Goal: Task Accomplishment & Management: Manage account settings

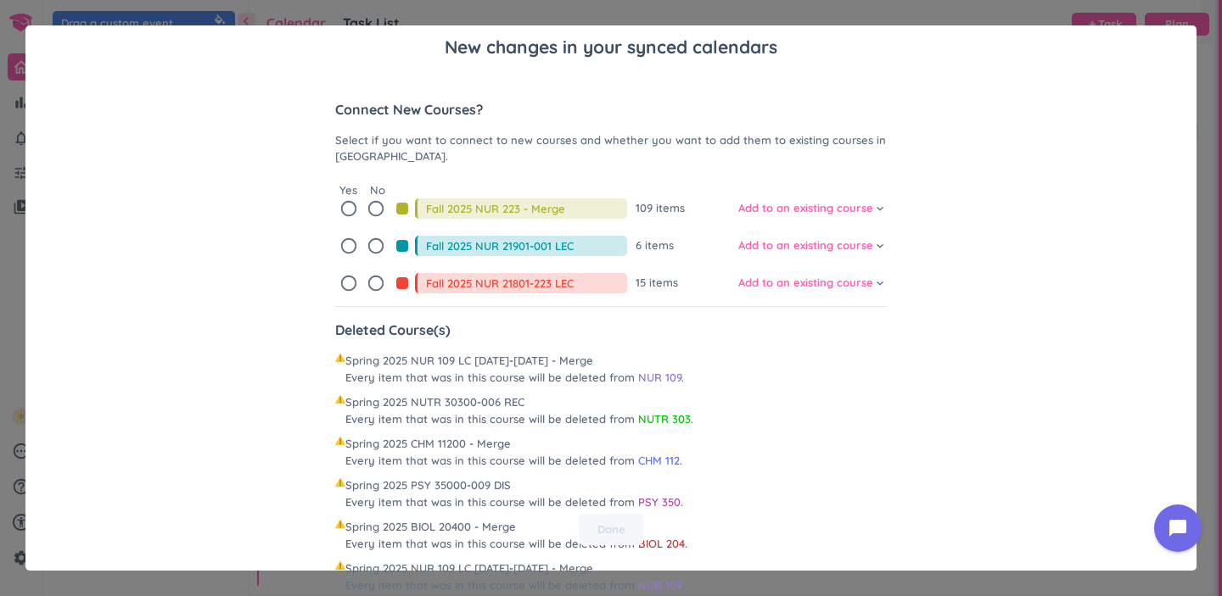
click at [339, 205] on icon "radio_button_unchecked" at bounding box center [348, 208] width 19 height 19
click at [341, 249] on icon "radio_button_unchecked" at bounding box center [348, 246] width 19 height 19
click at [344, 283] on icon "radio_button_unchecked" at bounding box center [348, 283] width 19 height 19
click at [770, 285] on span "Add to an existing course" at bounding box center [805, 283] width 135 height 17
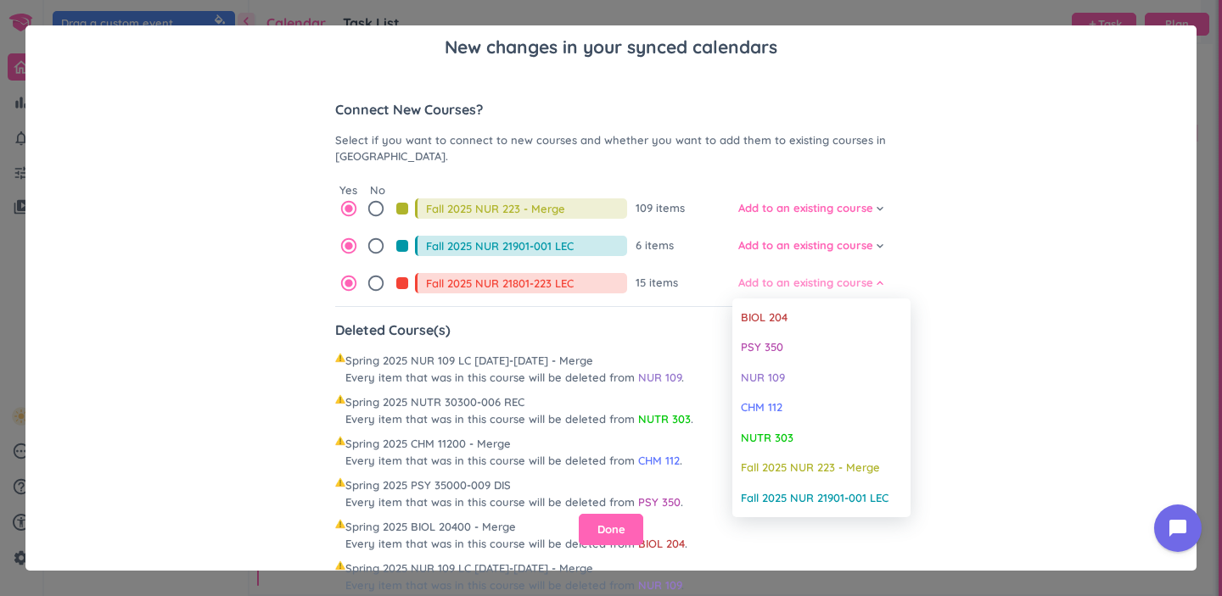
click at [770, 285] on div at bounding box center [611, 298] width 1222 height 596
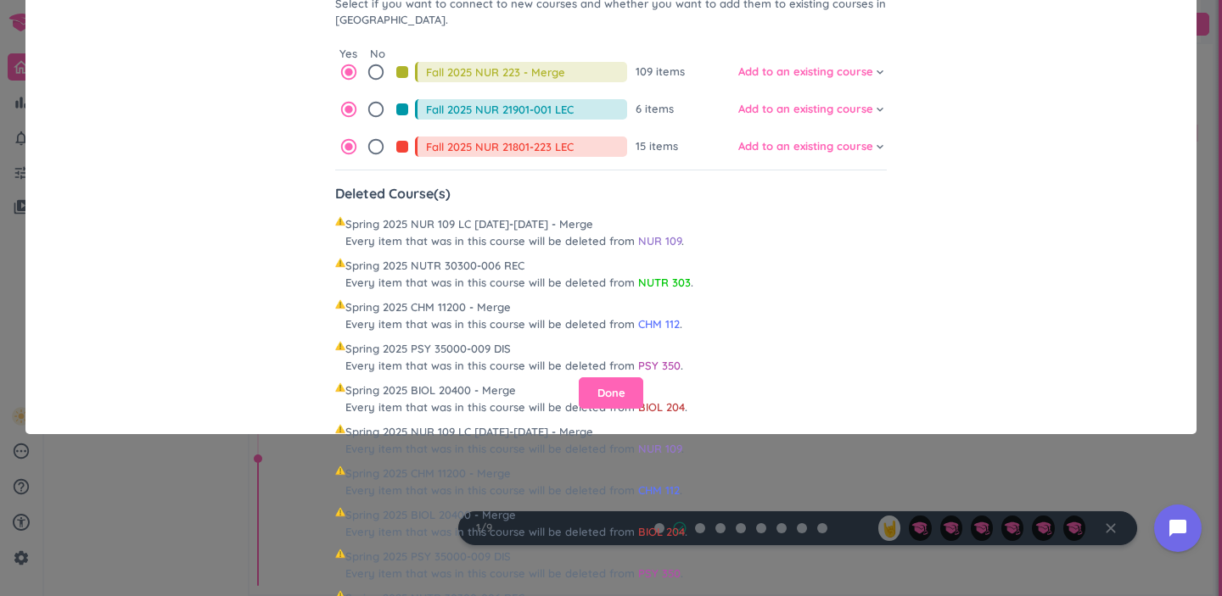
scroll to position [179, 0]
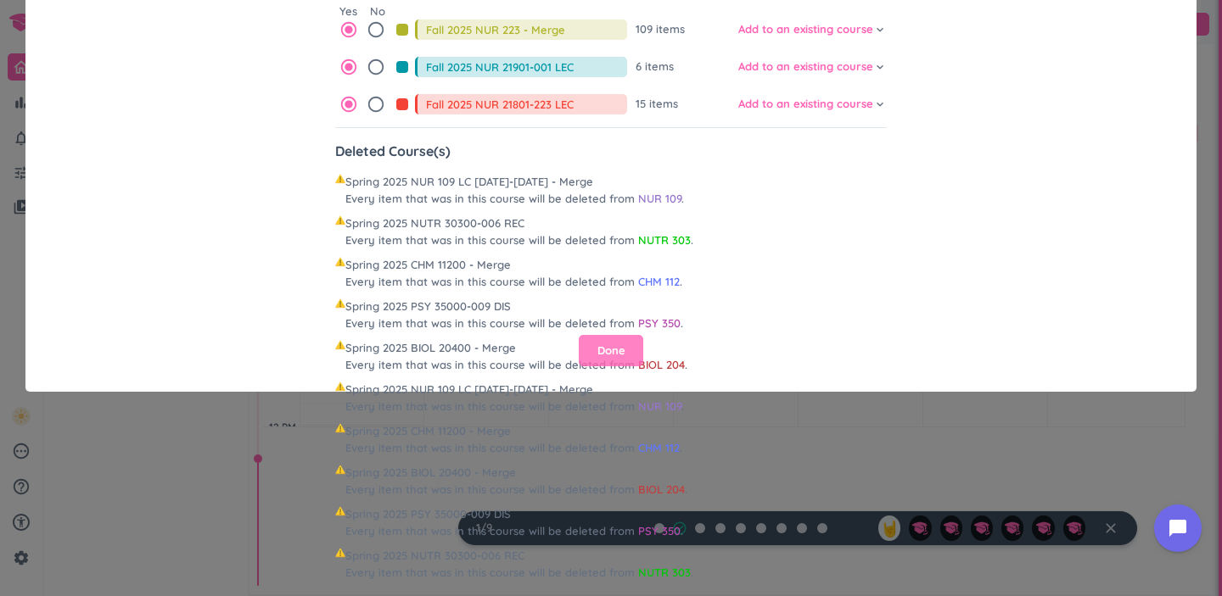
click at [613, 343] on span "Done" at bounding box center [611, 351] width 28 height 17
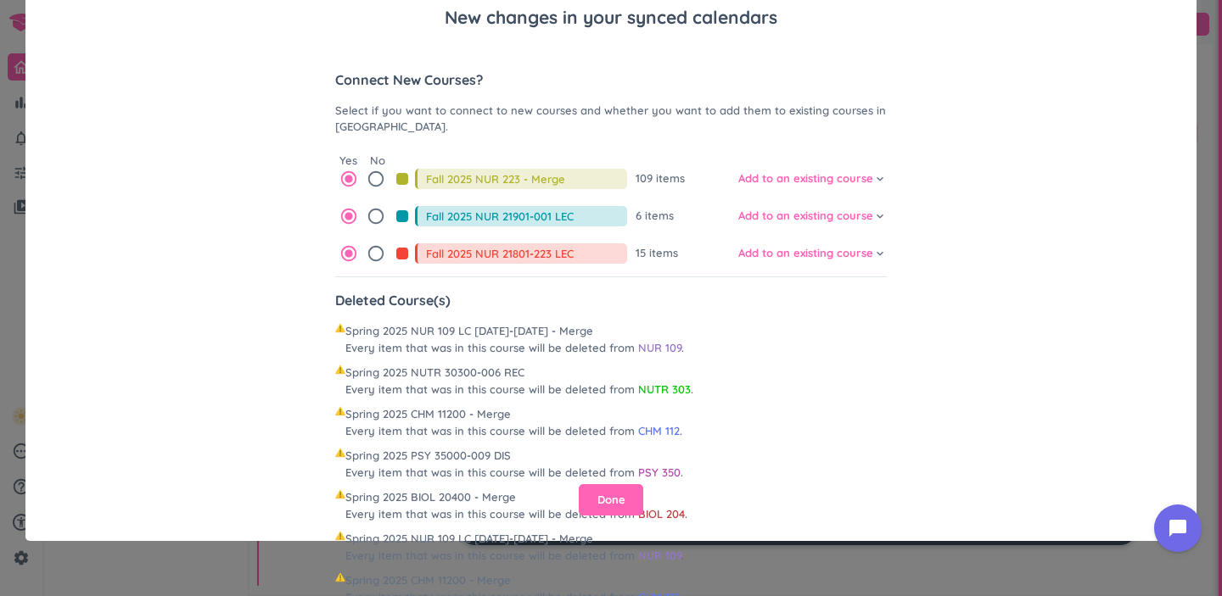
scroll to position [37, 0]
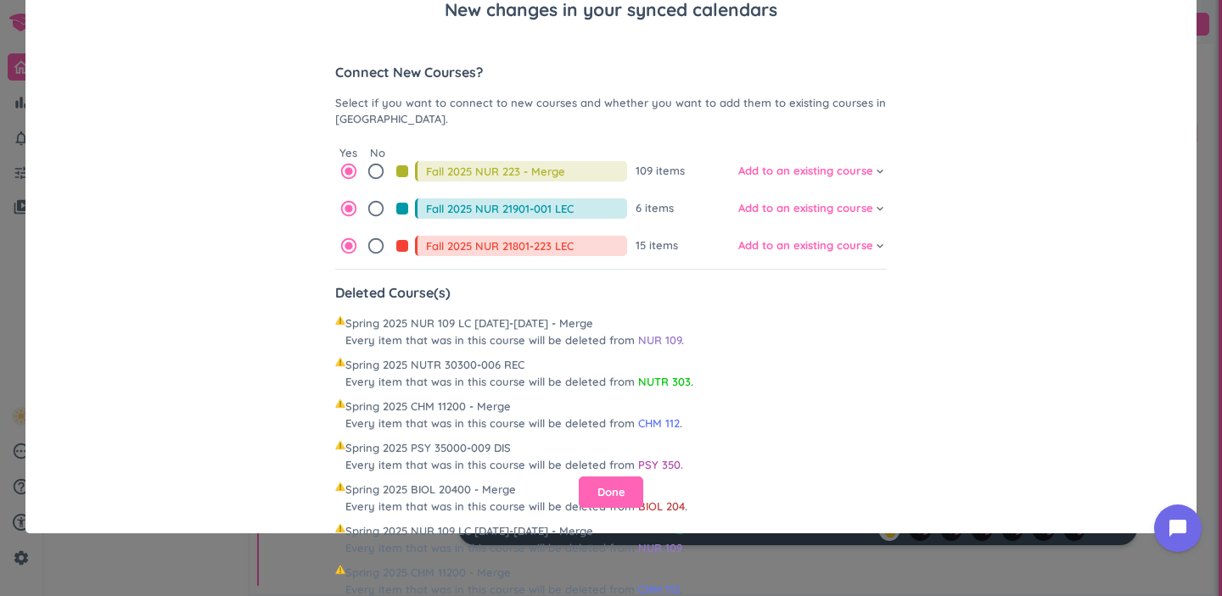
click at [623, 496] on span "Spring 2025 BIOL 20400 - Merge Every item that was in this course will be delet…" at bounding box center [516, 498] width 342 height 33
click at [601, 477] on button "Done" at bounding box center [611, 493] width 64 height 32
click at [597, 484] on span "Done" at bounding box center [611, 492] width 28 height 17
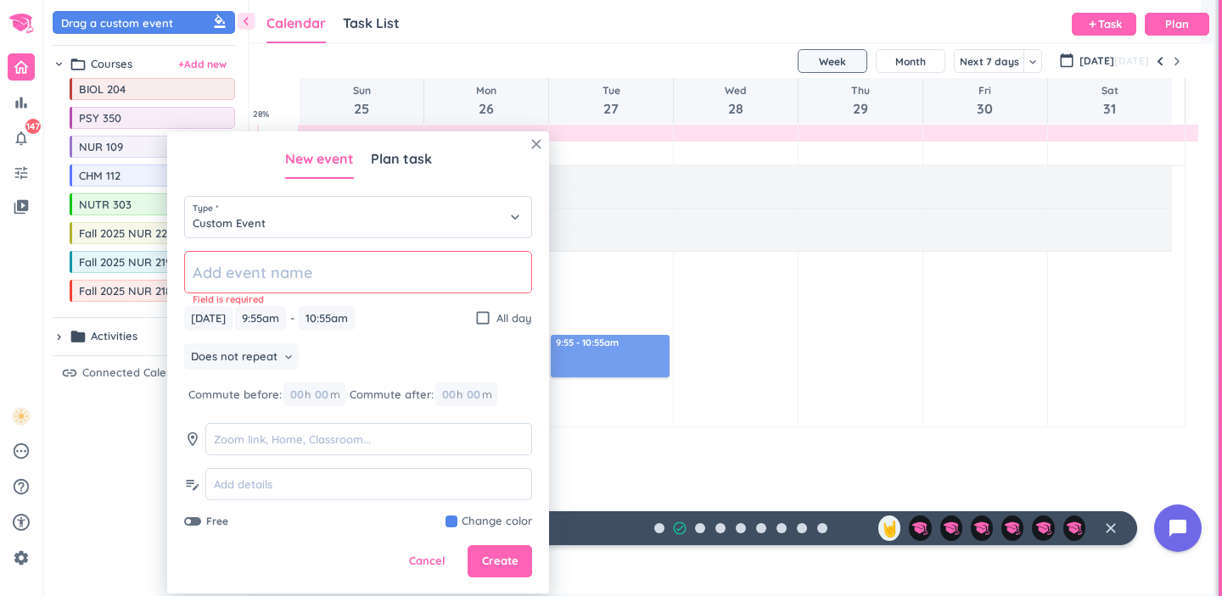
click at [536, 136] on icon "close" at bounding box center [536, 144] width 17 height 17
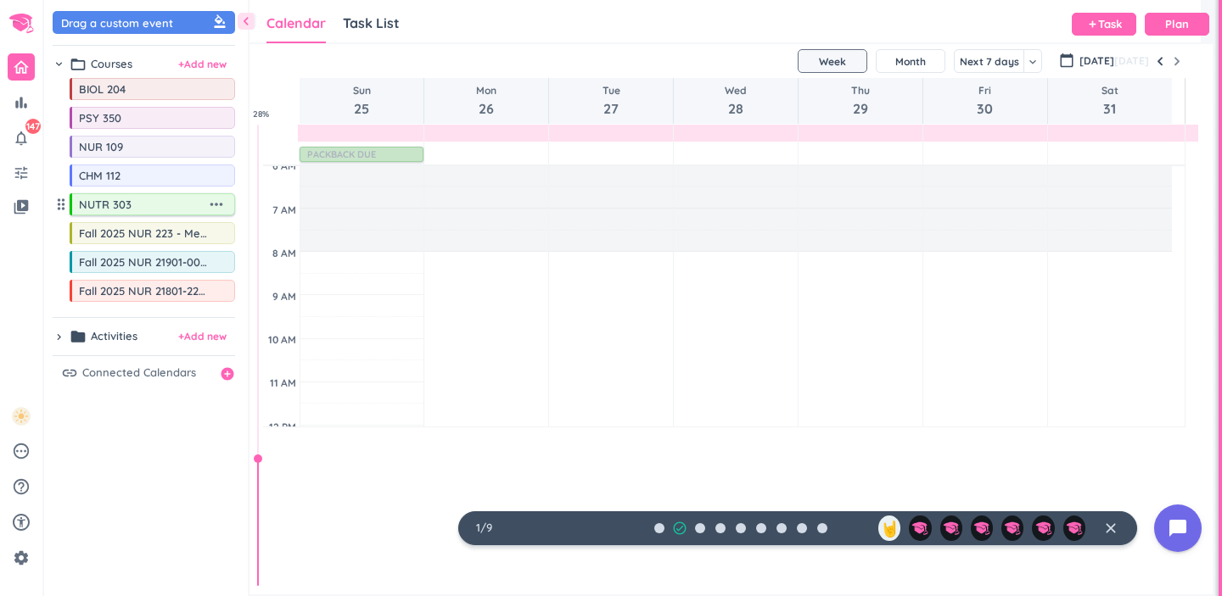
click at [225, 211] on icon "more_horiz" at bounding box center [216, 204] width 19 height 19
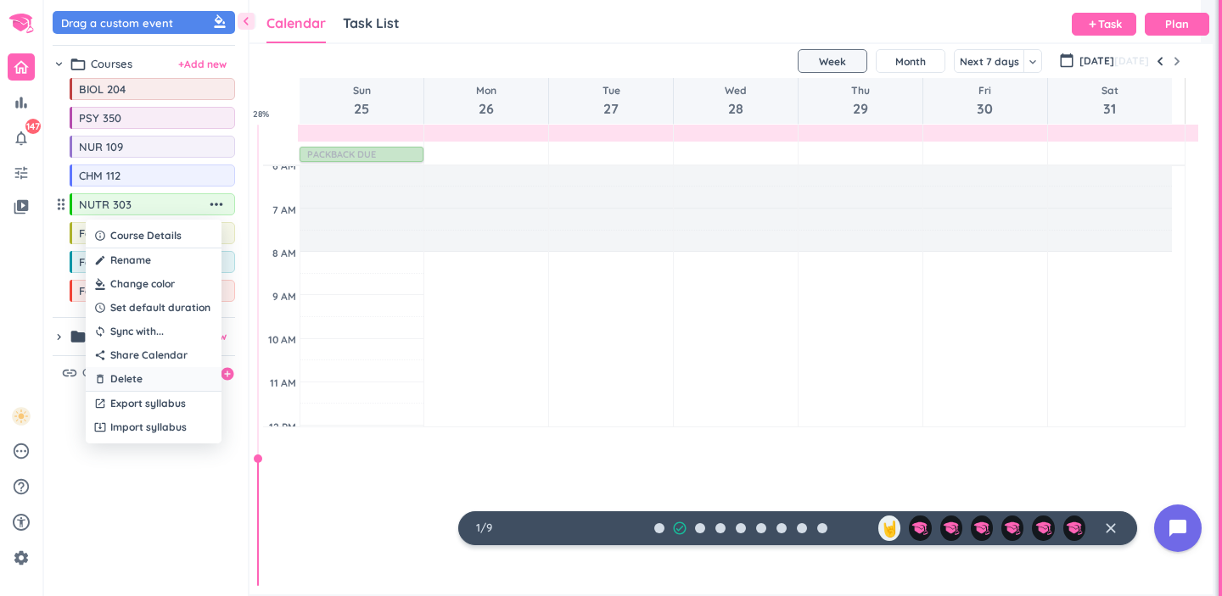
click at [175, 382] on div "delete_outline Delete" at bounding box center [154, 379] width 136 height 24
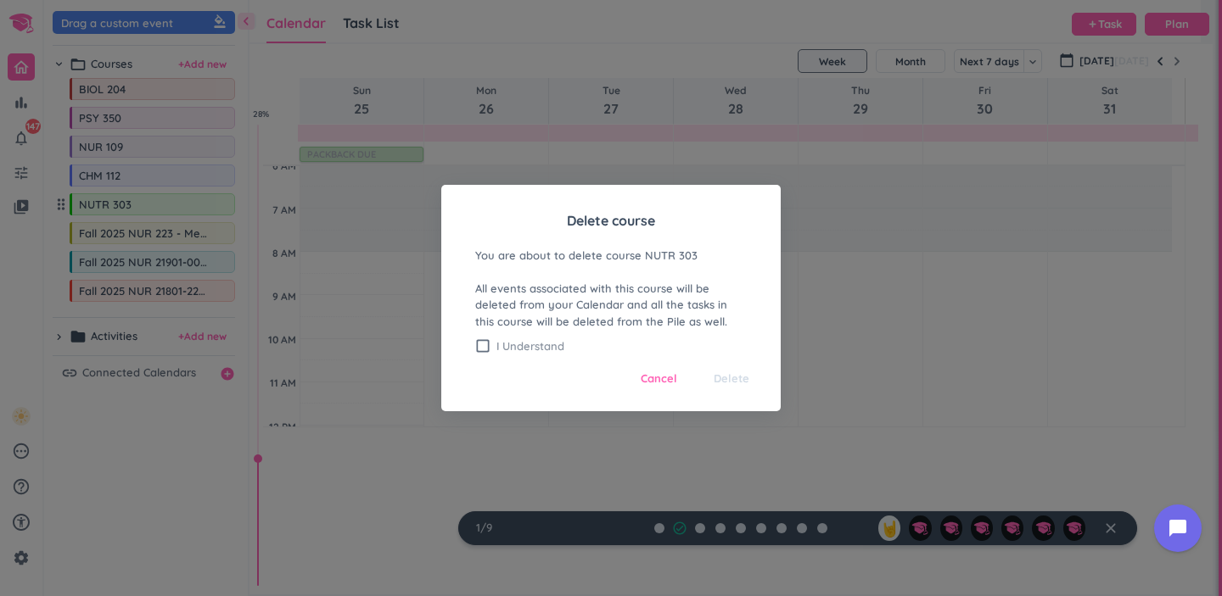
click at [514, 353] on span "I Understand" at bounding box center [621, 346] width 250 height 15
click at [719, 381] on span "Delete" at bounding box center [732, 379] width 36 height 17
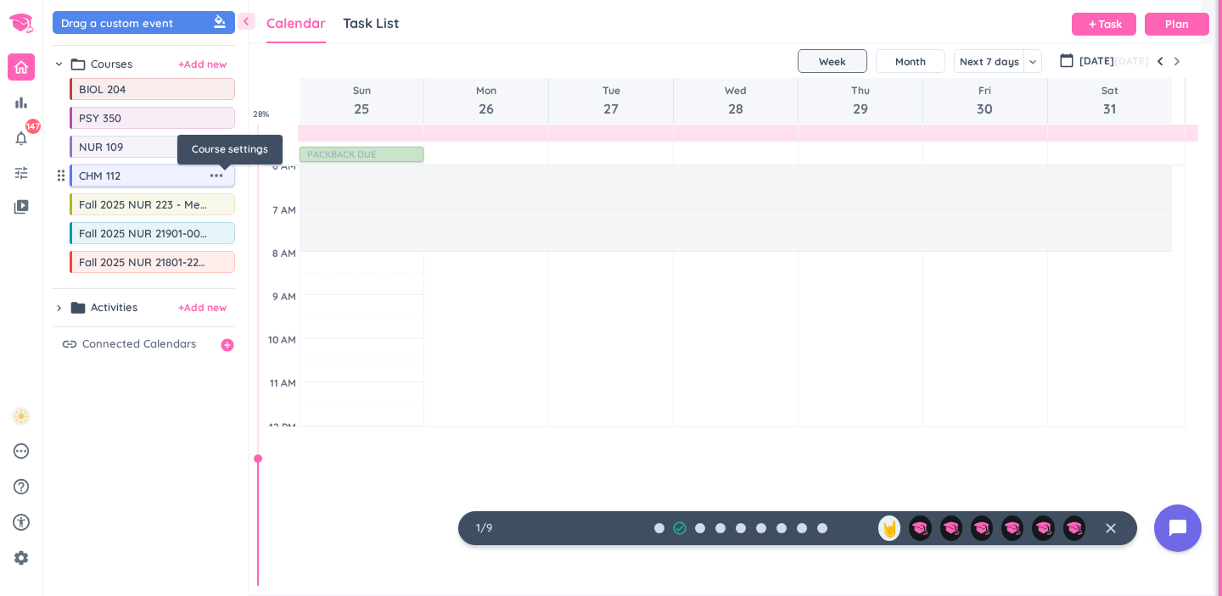
click at [226, 178] on icon "more_horiz" at bounding box center [216, 175] width 19 height 19
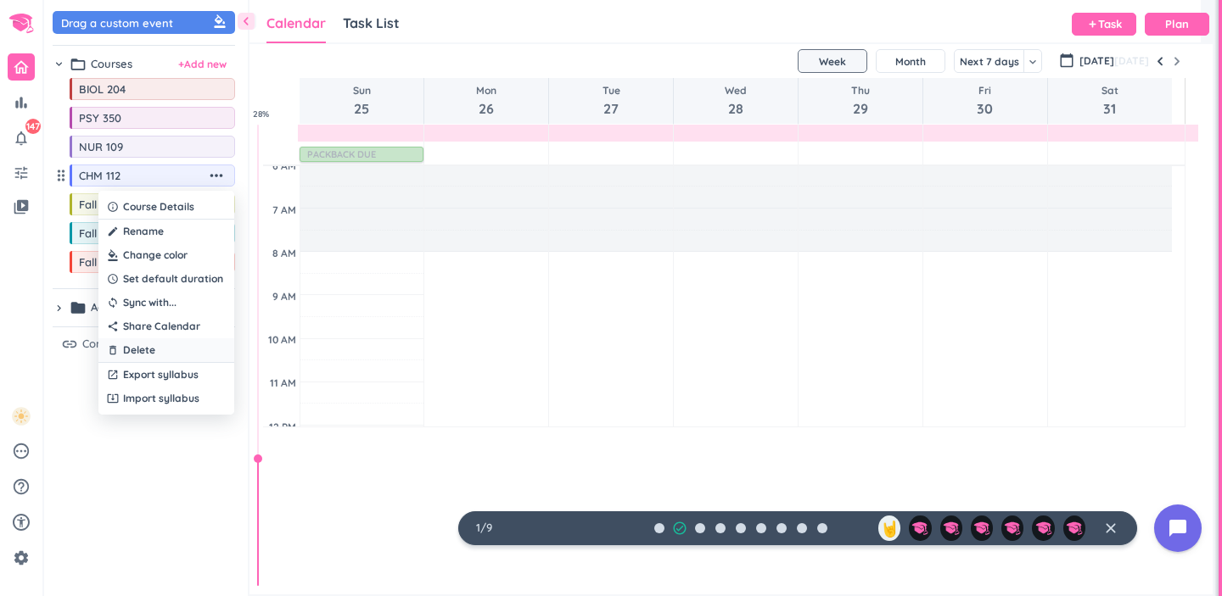
click at [190, 359] on div "delete_outline Delete" at bounding box center [166, 351] width 136 height 24
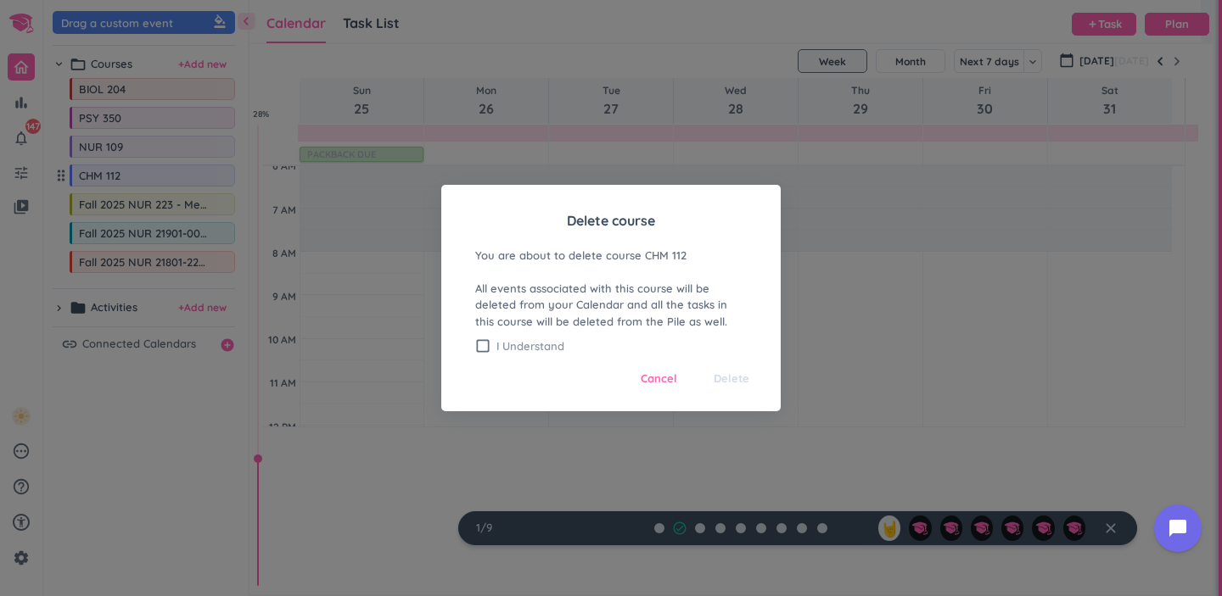
click at [521, 339] on span "I Understand" at bounding box center [621, 346] width 250 height 15
click at [727, 384] on span "Delete" at bounding box center [732, 379] width 36 height 17
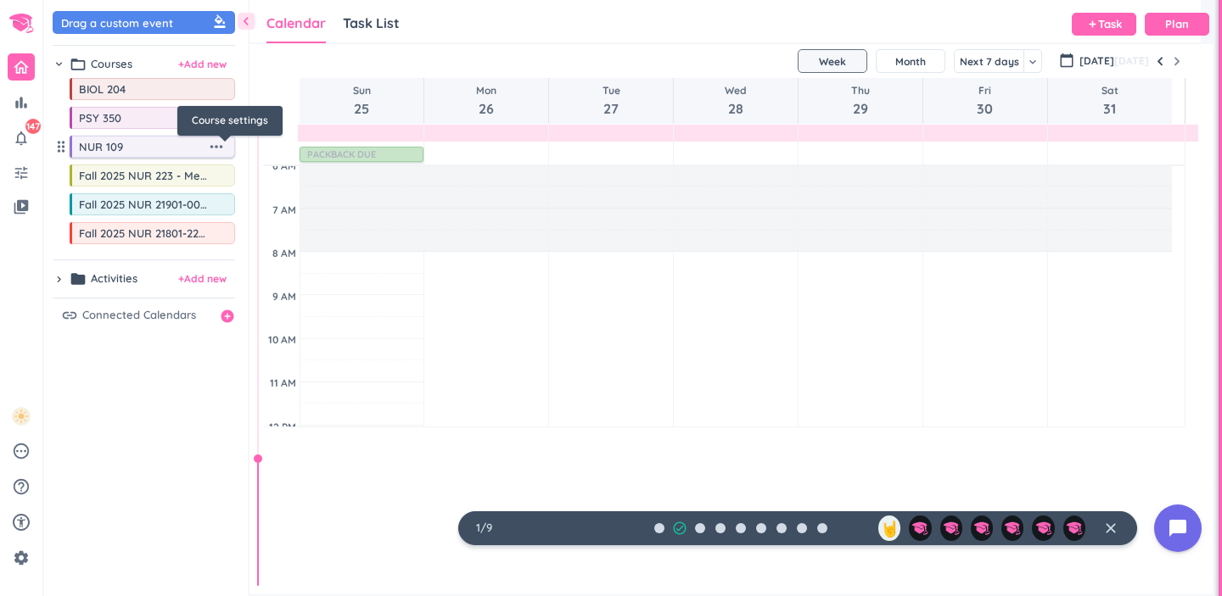
click at [224, 154] on icon "more_horiz" at bounding box center [216, 146] width 19 height 19
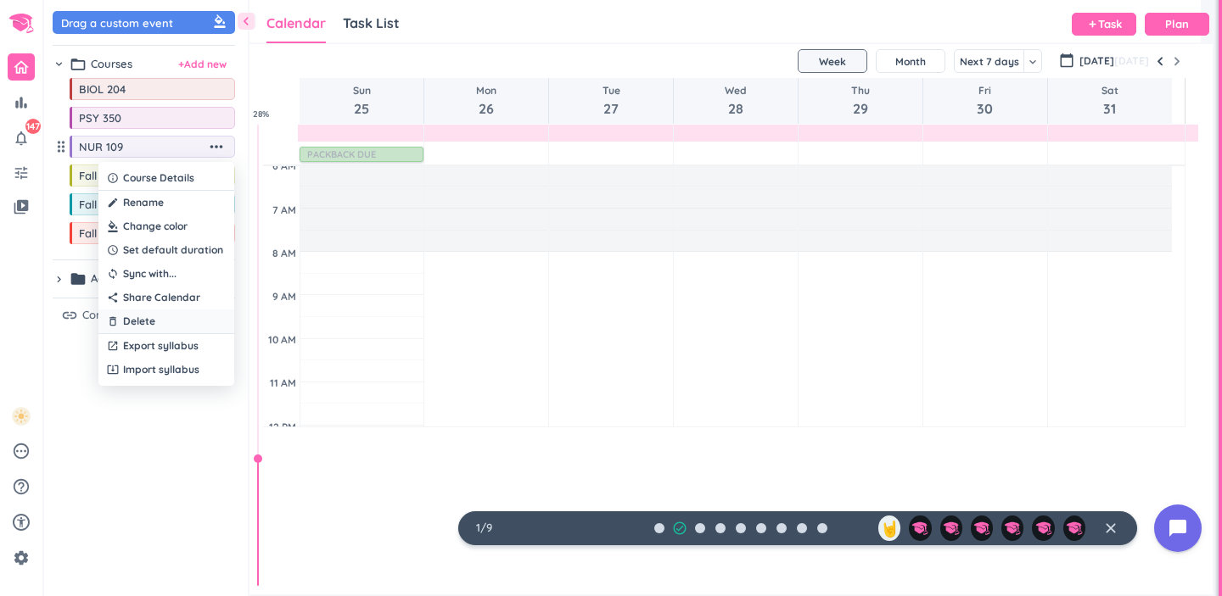
click at [194, 329] on div "delete_outline Delete" at bounding box center [166, 322] width 136 height 24
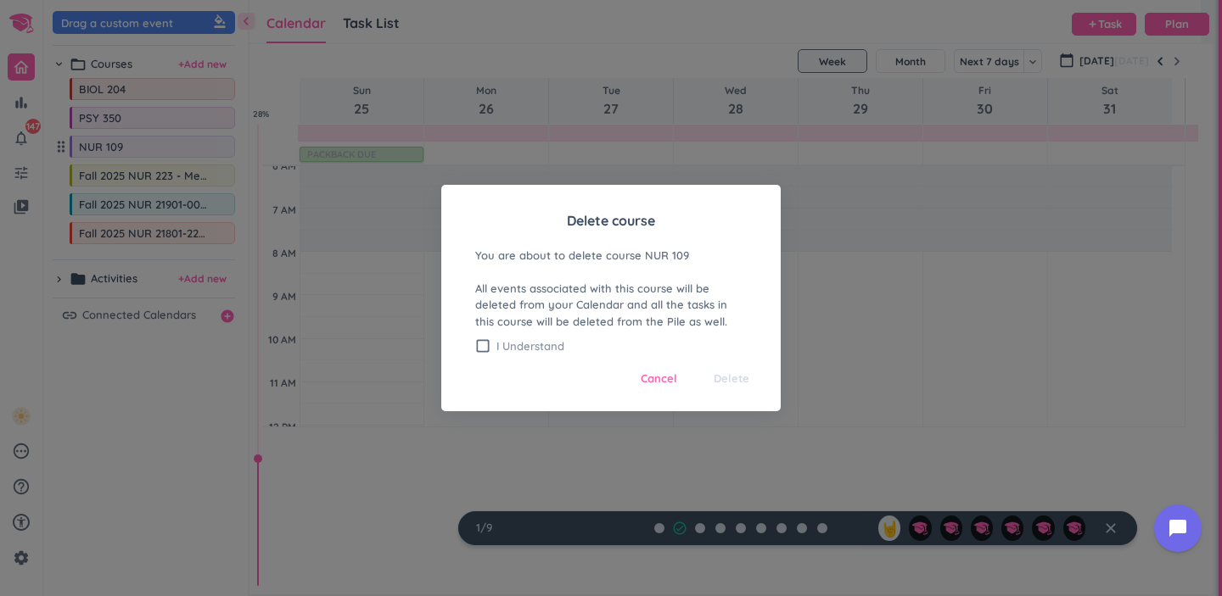
click at [538, 341] on span "I Understand" at bounding box center [621, 346] width 250 height 15
click at [750, 383] on button "Delete" at bounding box center [731, 379] width 64 height 32
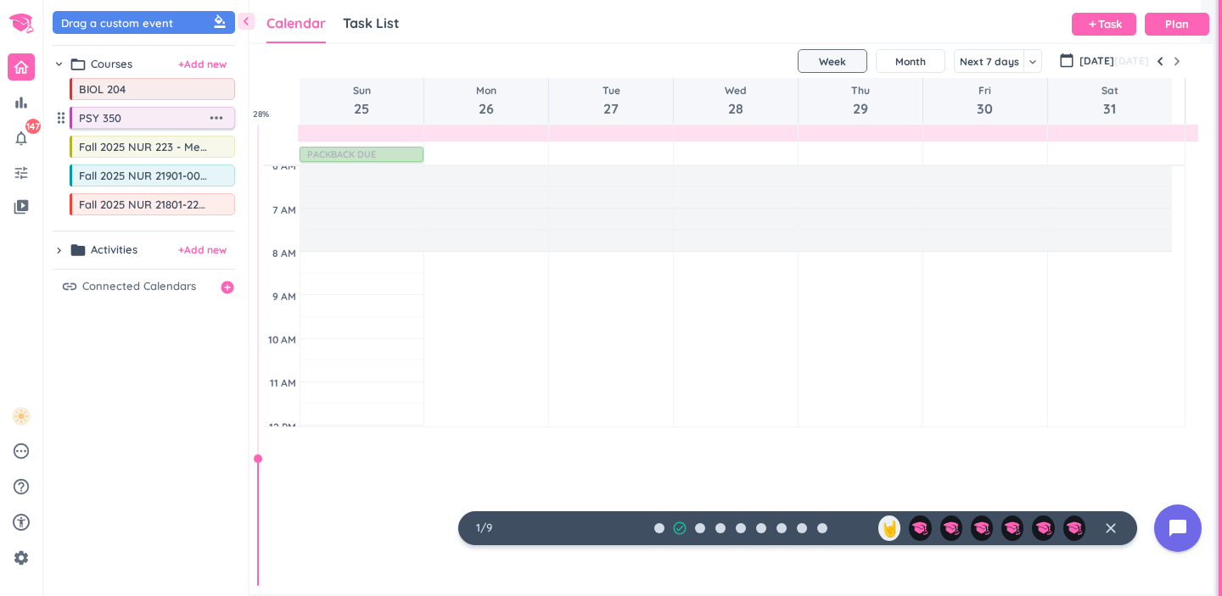
click at [226, 127] on icon "more_horiz" at bounding box center [216, 118] width 19 height 19
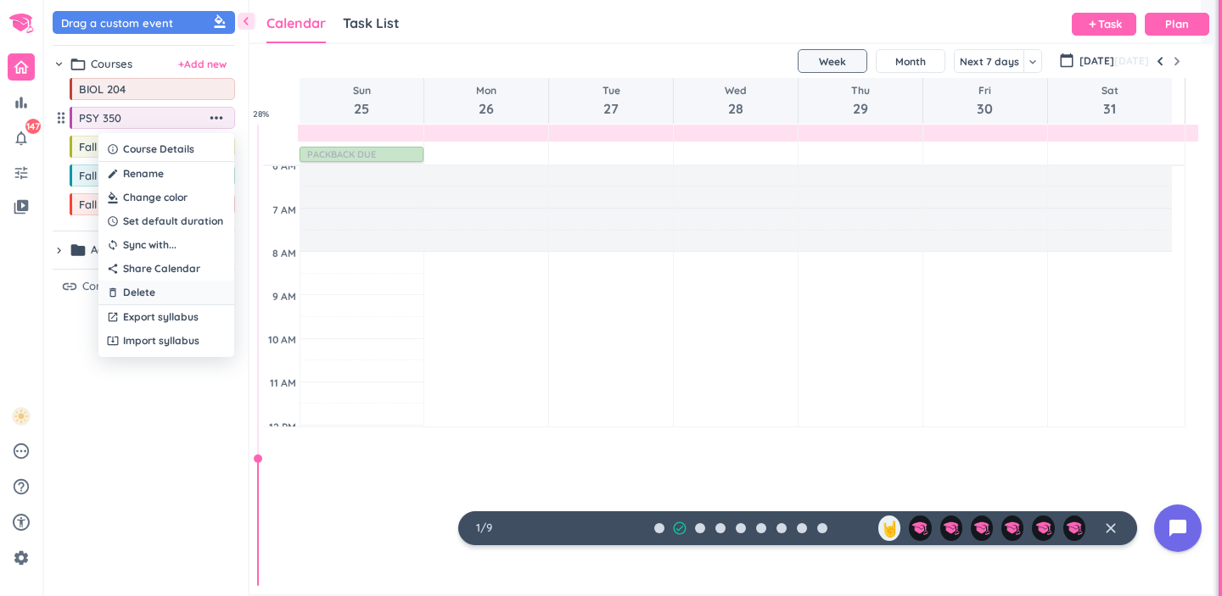
click at [167, 298] on div "delete_outline Delete" at bounding box center [166, 293] width 136 height 24
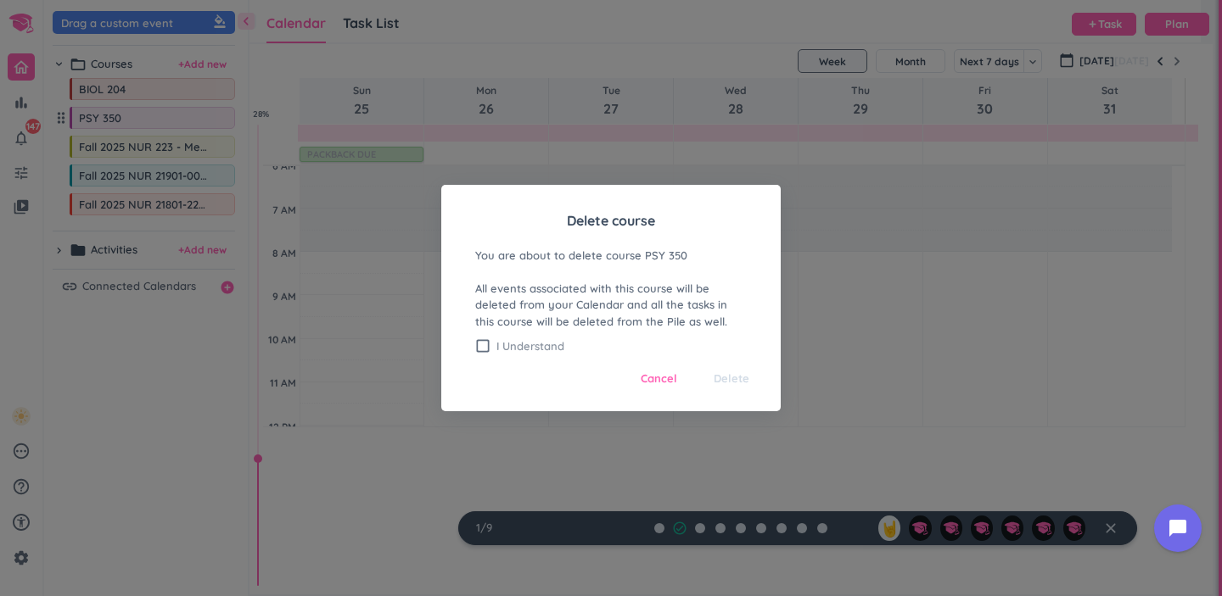
click at [552, 348] on span "I Understand" at bounding box center [621, 346] width 250 height 15
click at [743, 383] on span "Delete" at bounding box center [732, 379] width 36 height 17
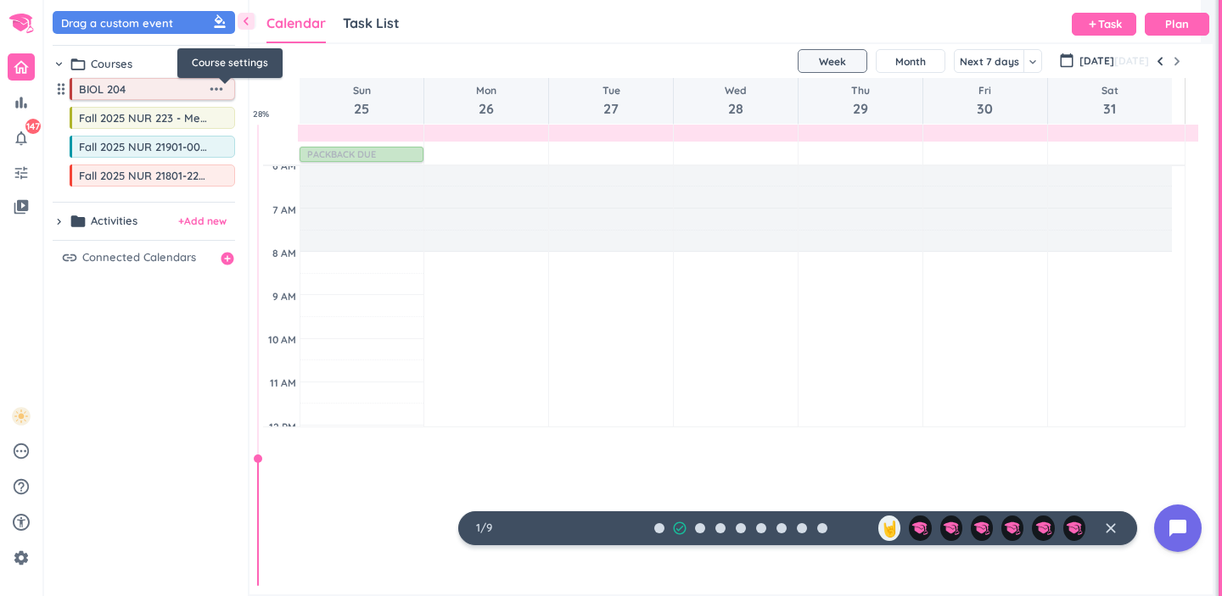
click at [226, 98] on icon "more_horiz" at bounding box center [216, 89] width 19 height 19
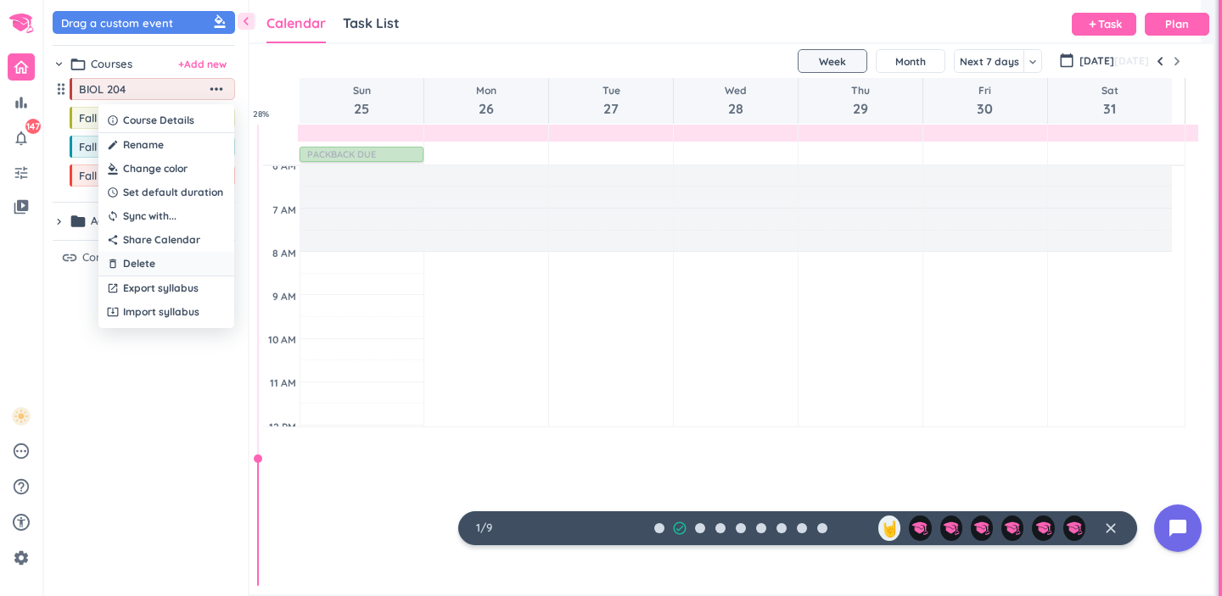
click at [186, 267] on div "delete_outline Delete" at bounding box center [166, 264] width 136 height 24
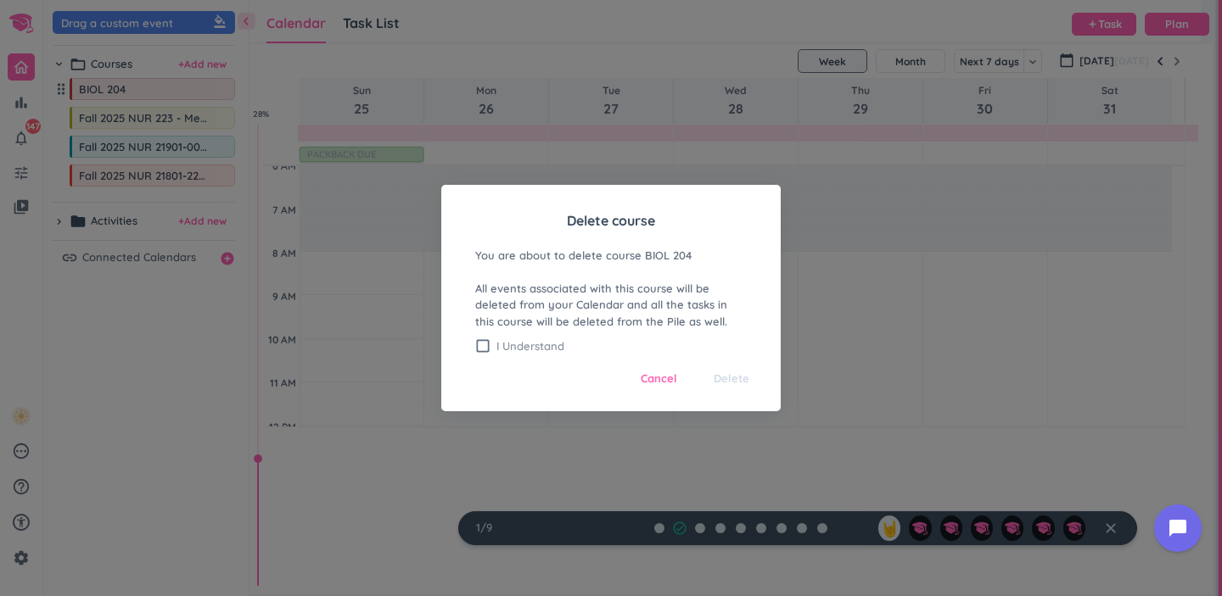
click at [560, 349] on span "I Understand" at bounding box center [621, 346] width 250 height 15
click at [731, 381] on span "Delete" at bounding box center [732, 379] width 36 height 17
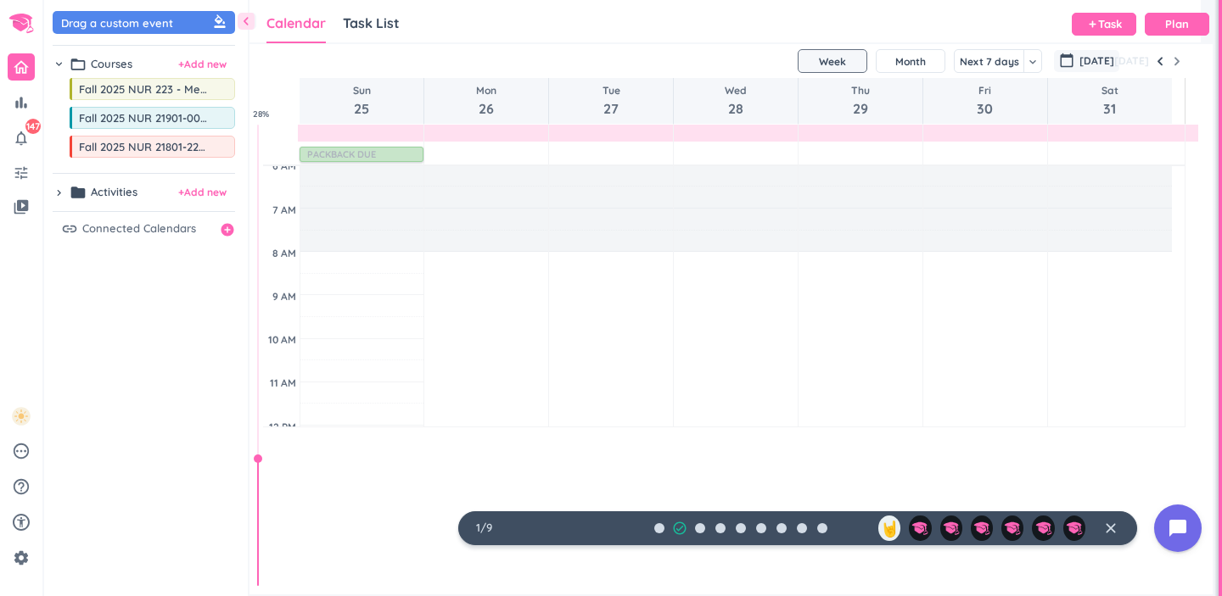
click at [1079, 69] on span "[DATE]" at bounding box center [1096, 60] width 35 height 15
click at [29, 550] on icon "settings" at bounding box center [21, 558] width 17 height 17
